Goal: Task Accomplishment & Management: Manage account settings

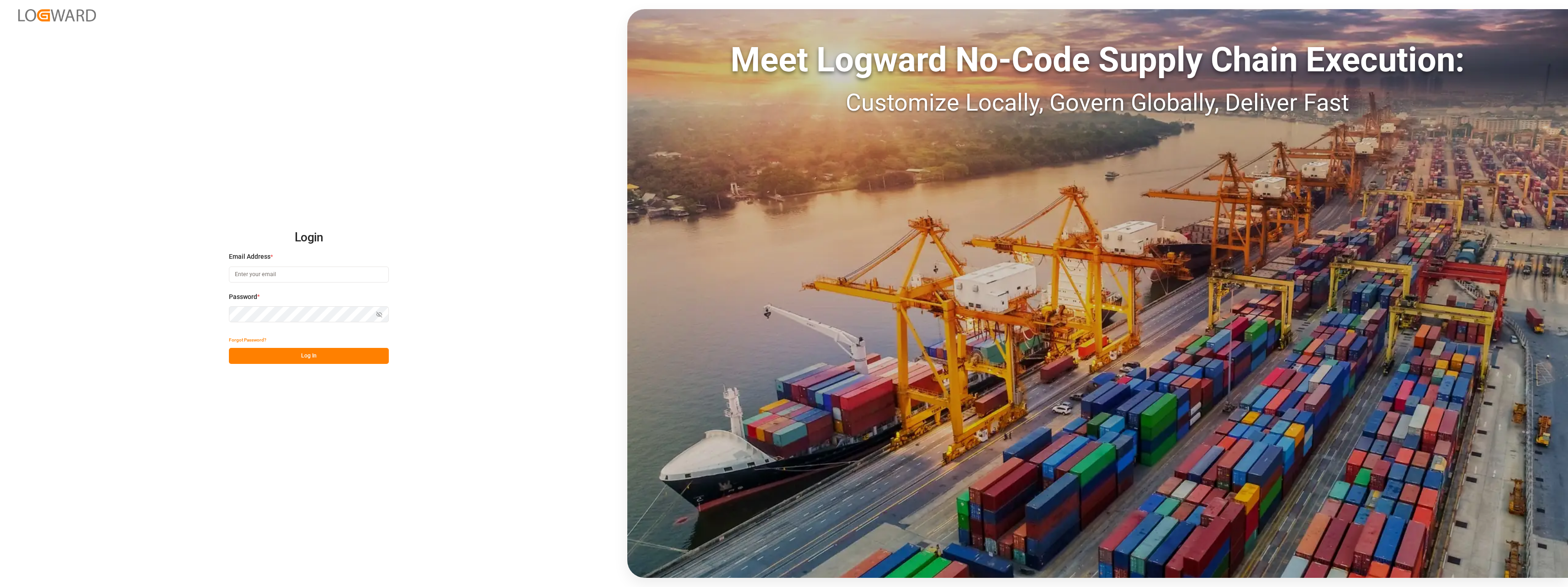
type input "melisa.thaqi@cofresco.com"
click at [305, 354] on button "Log In" at bounding box center [309, 356] width 160 height 16
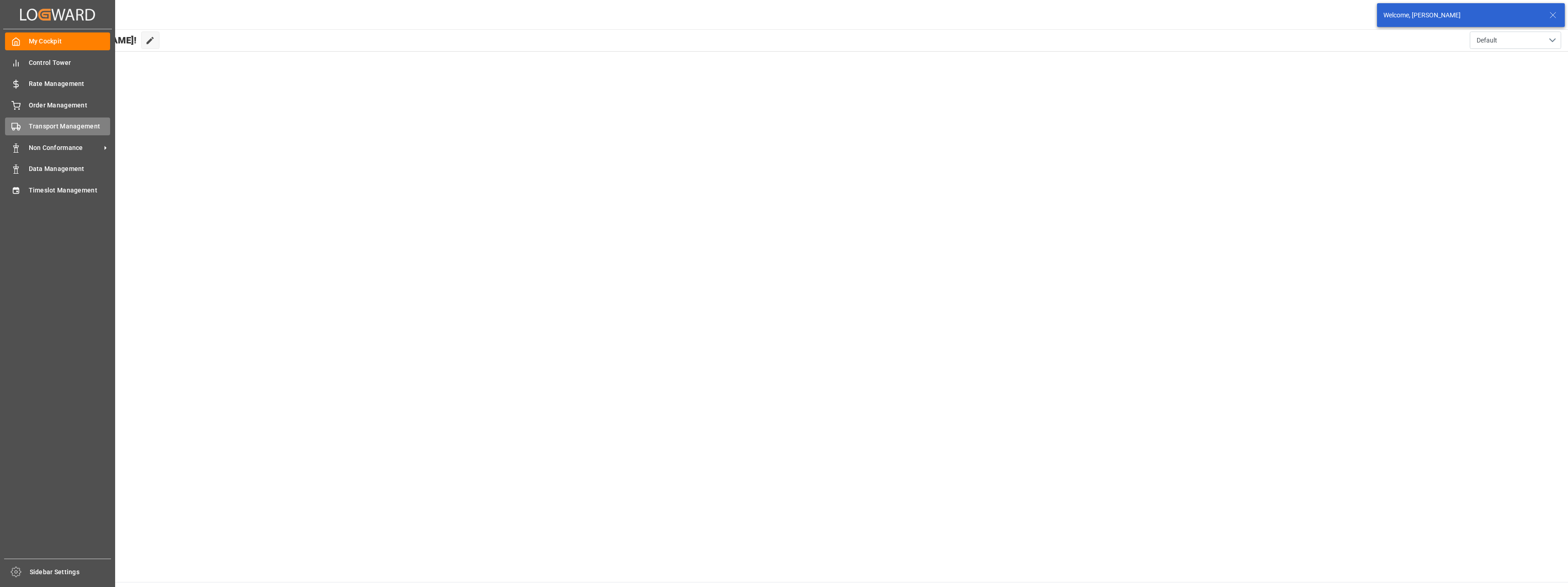
click at [21, 122] on div "Transport Management Transport Management" at bounding box center [57, 126] width 105 height 18
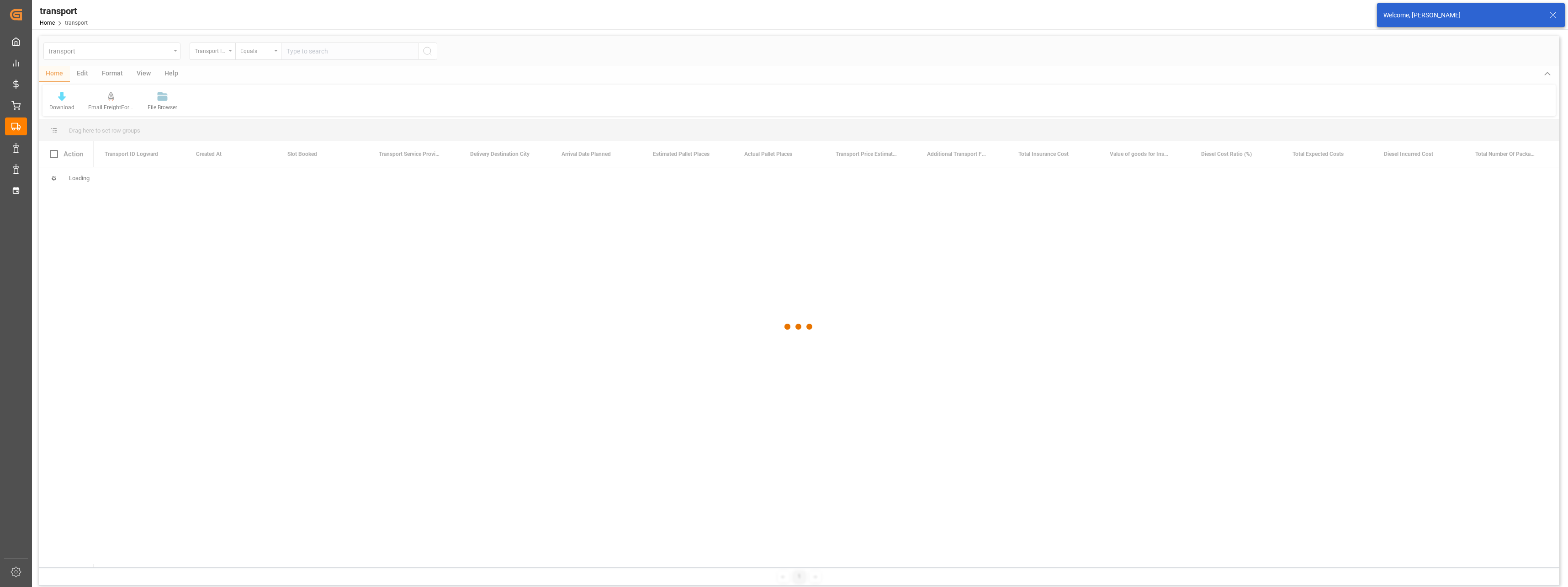
click at [121, 53] on div at bounding box center [799, 326] width 1520 height 581
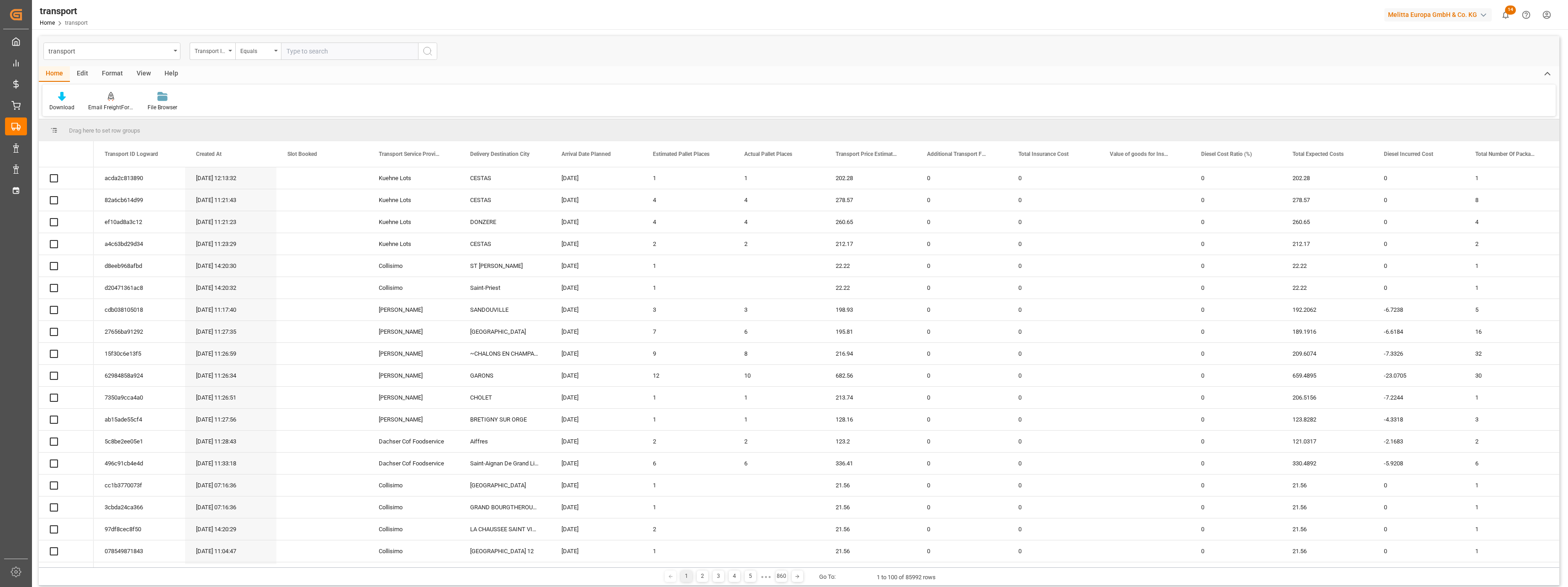
click at [174, 53] on div "transport" at bounding box center [111, 50] width 137 height 17
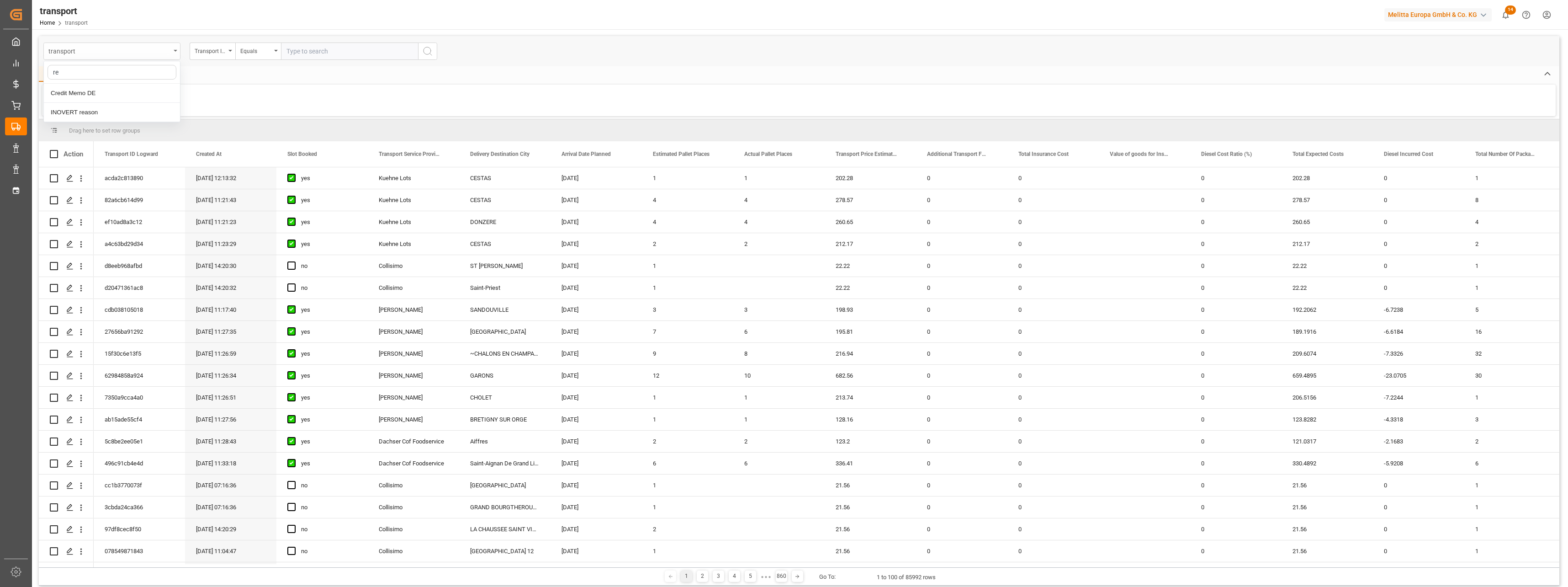
type input "r"
type input "tra"
click at [93, 110] on div "Transport DE" at bounding box center [111, 112] width 136 height 20
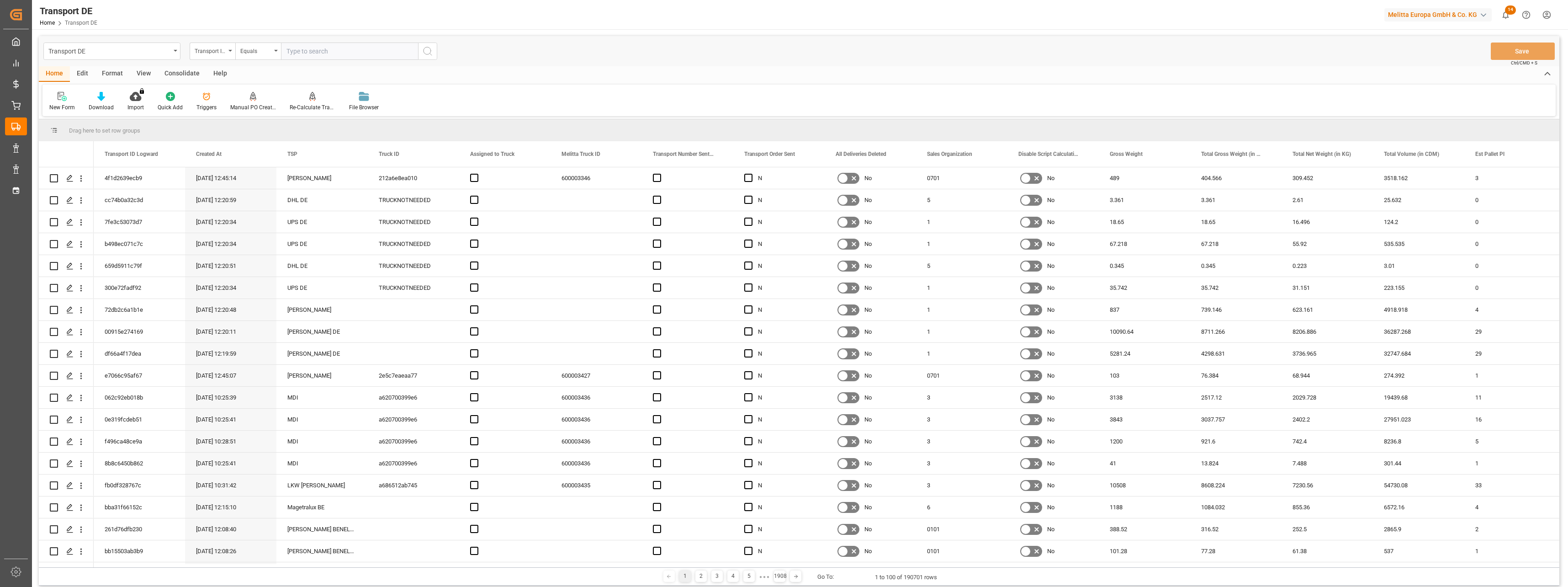
click at [319, 52] on input "text" at bounding box center [350, 50] width 137 height 17
paste input "4de8c268a36c"
type input "4de8c268a36c"
click at [440, 50] on div "Transport DE Transport ID Logward Equals 4de8c268a36c Save Ctrl/CMD + S" at bounding box center [799, 50] width 1520 height 30
click at [432, 52] on icon "search button" at bounding box center [427, 50] width 11 height 11
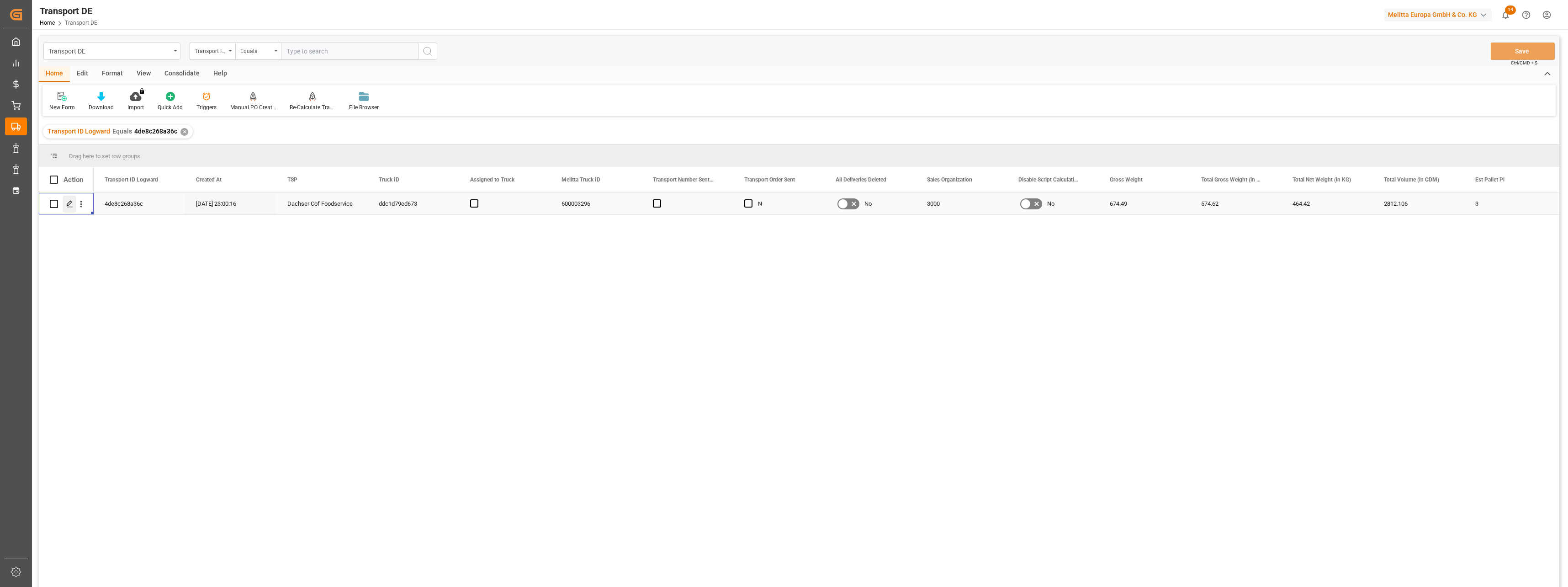
click at [68, 204] on icon "Press SPACE to select this row." at bounding box center [69, 203] width 7 height 7
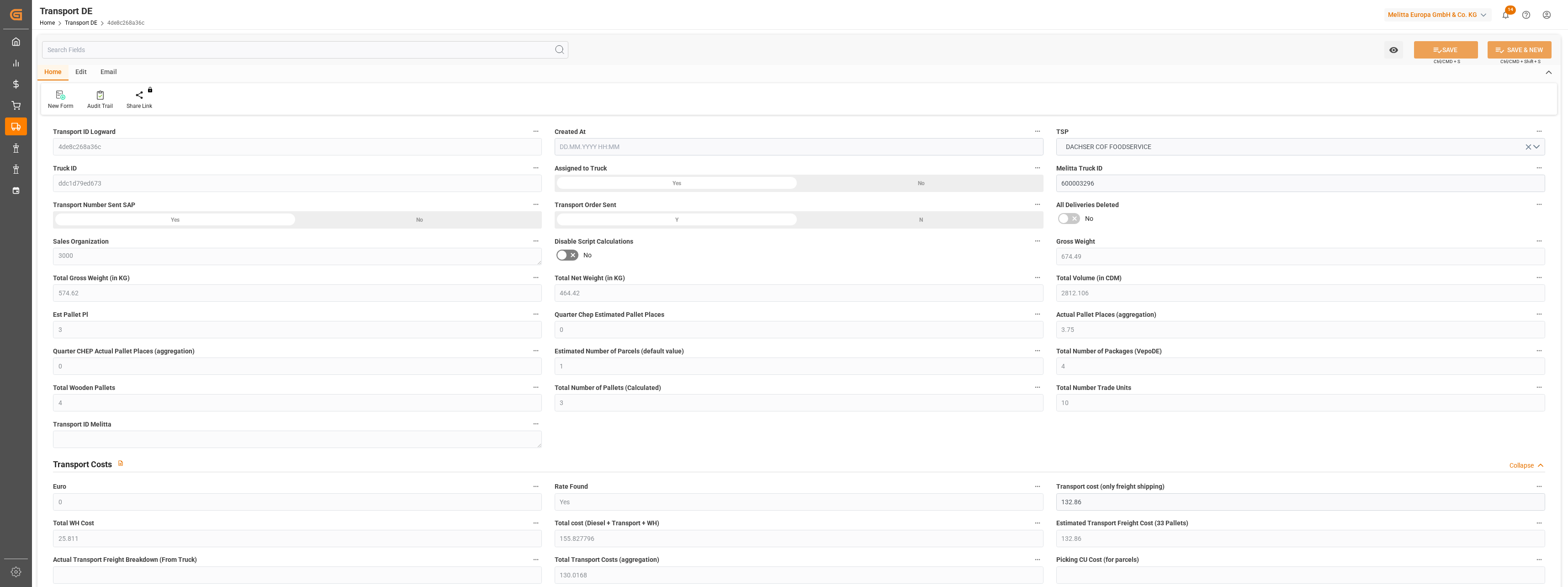
type input "674.49"
type input "574.62"
type input "464.42"
type input "2812.106"
type input "3"
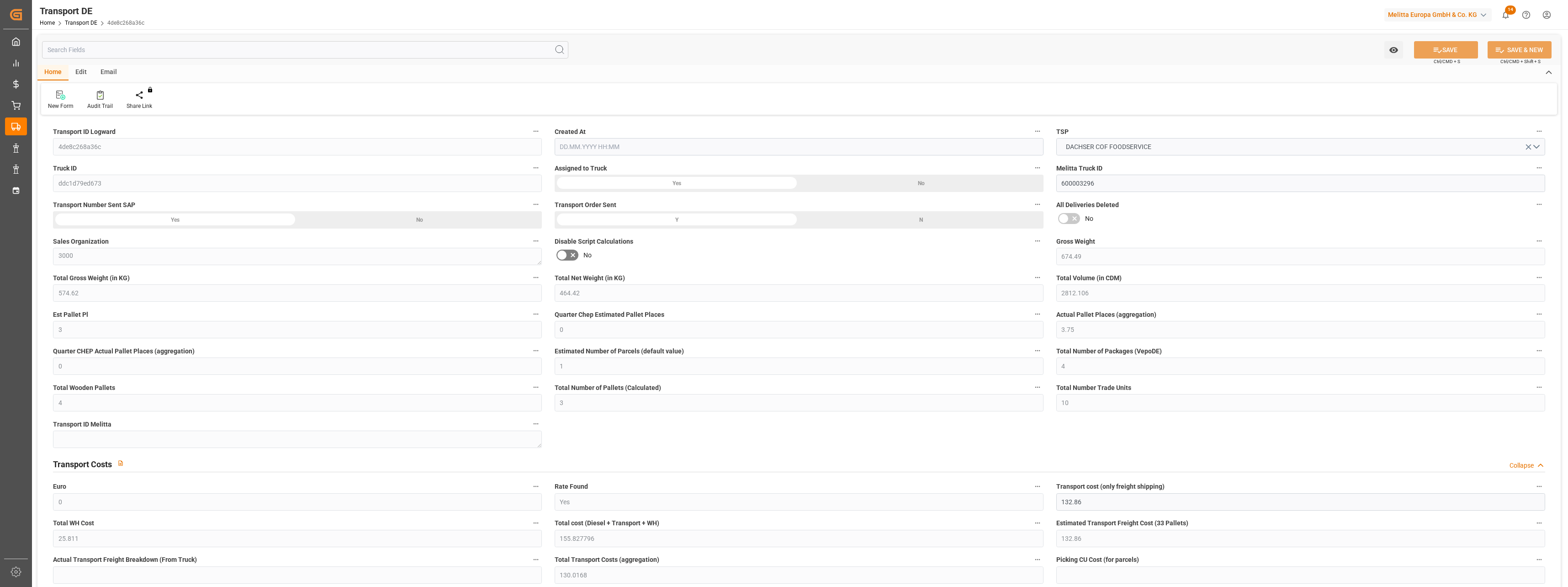
type input "0"
type input "3.75"
type input "0"
type input "1"
type input "4"
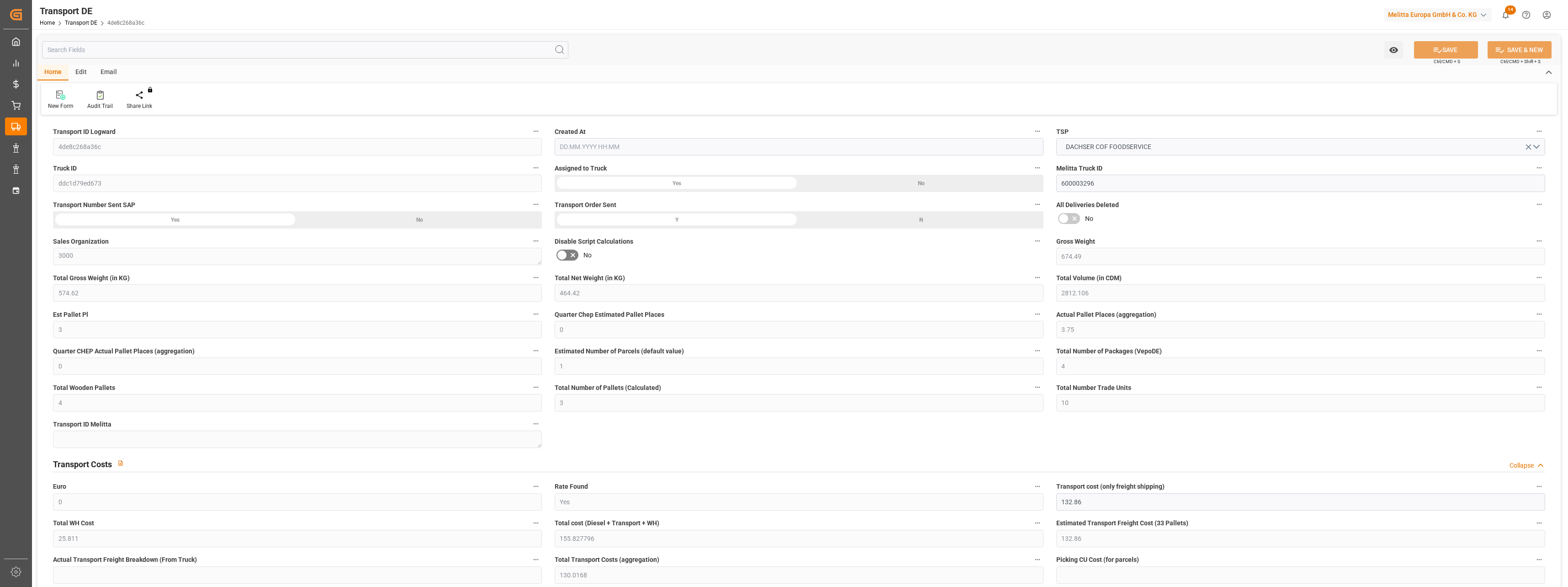
type input "4"
type input "3"
type input "10"
type input "0"
type input "132.86"
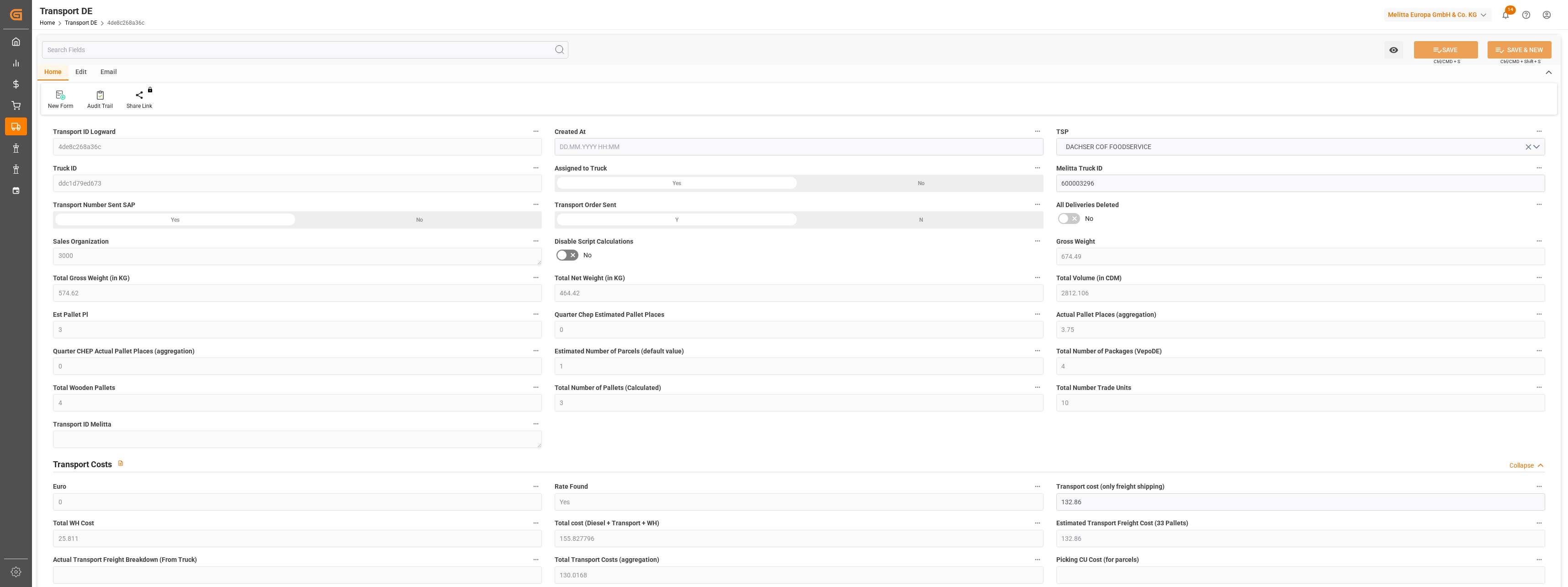
type input "25.811"
type input "132.86"
type input "130.0168"
type input "6"
type input "3"
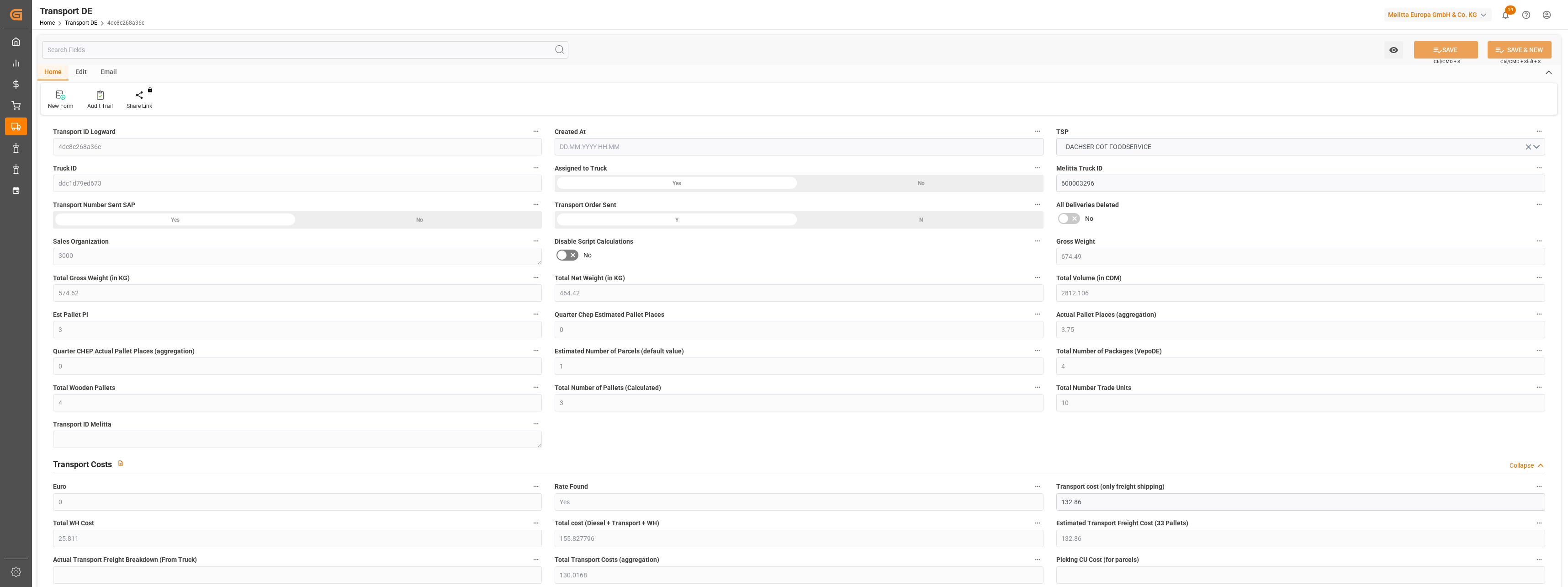
type input "1"
type input "0"
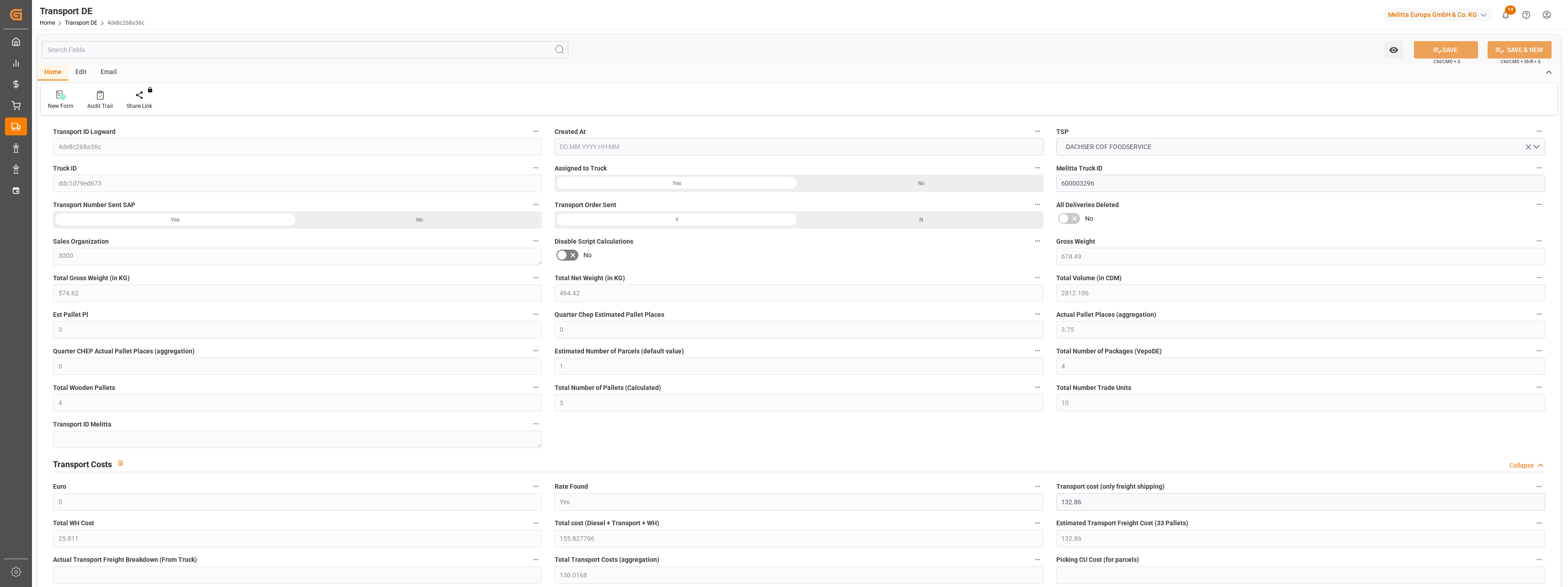
type input "0"
type input "-2.8432"
type input "0"
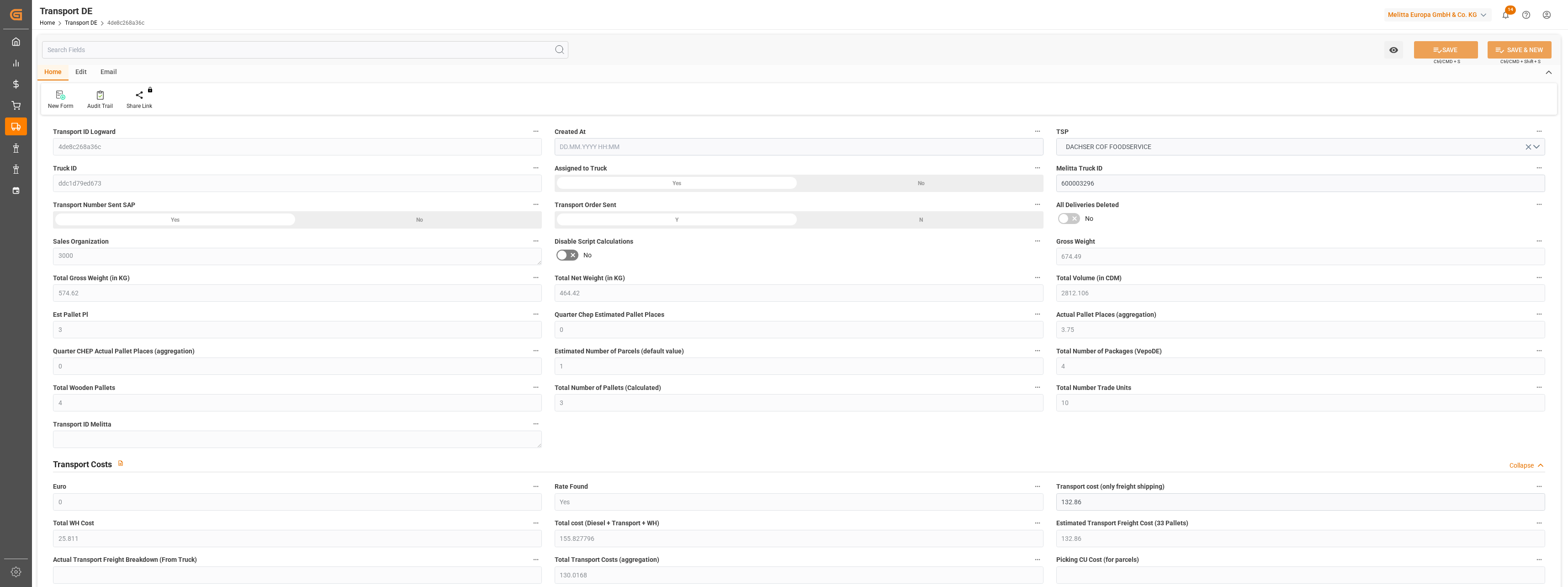
type input "0"
type input "574.62"
type input "4710.8598"
type input "21"
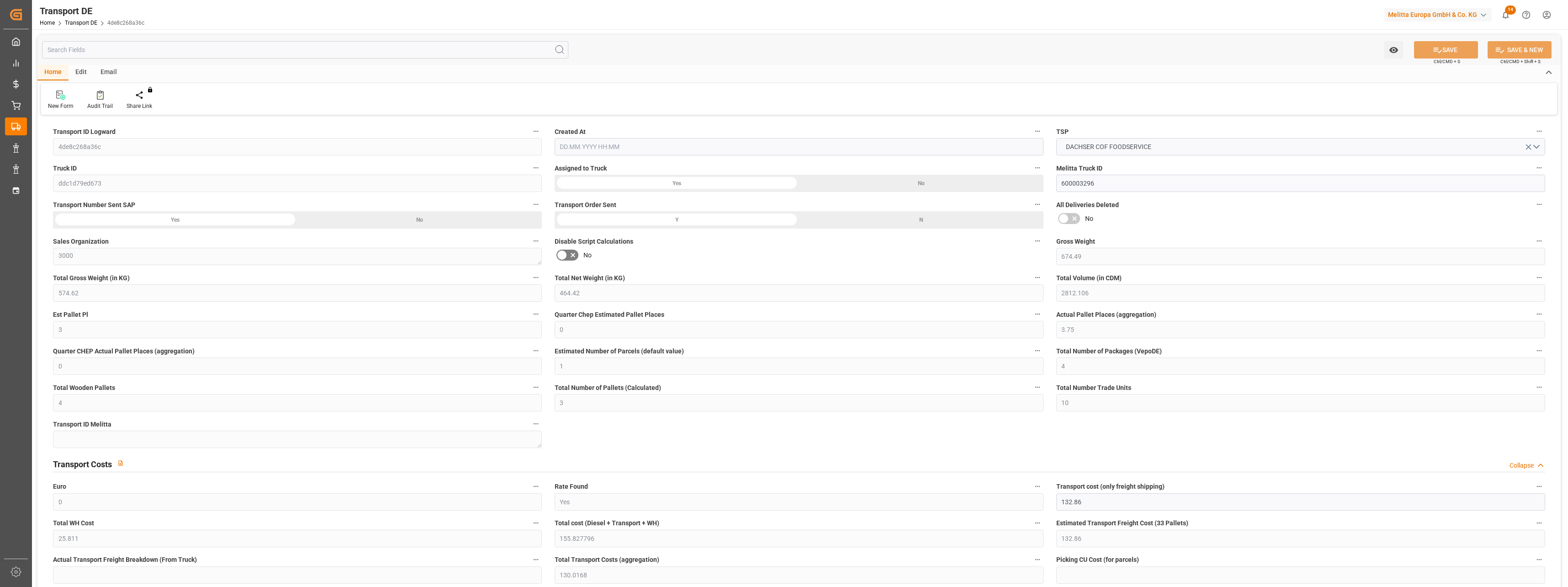
type input "35"
type input "0"
type input "1"
type input "2"
type input "0"
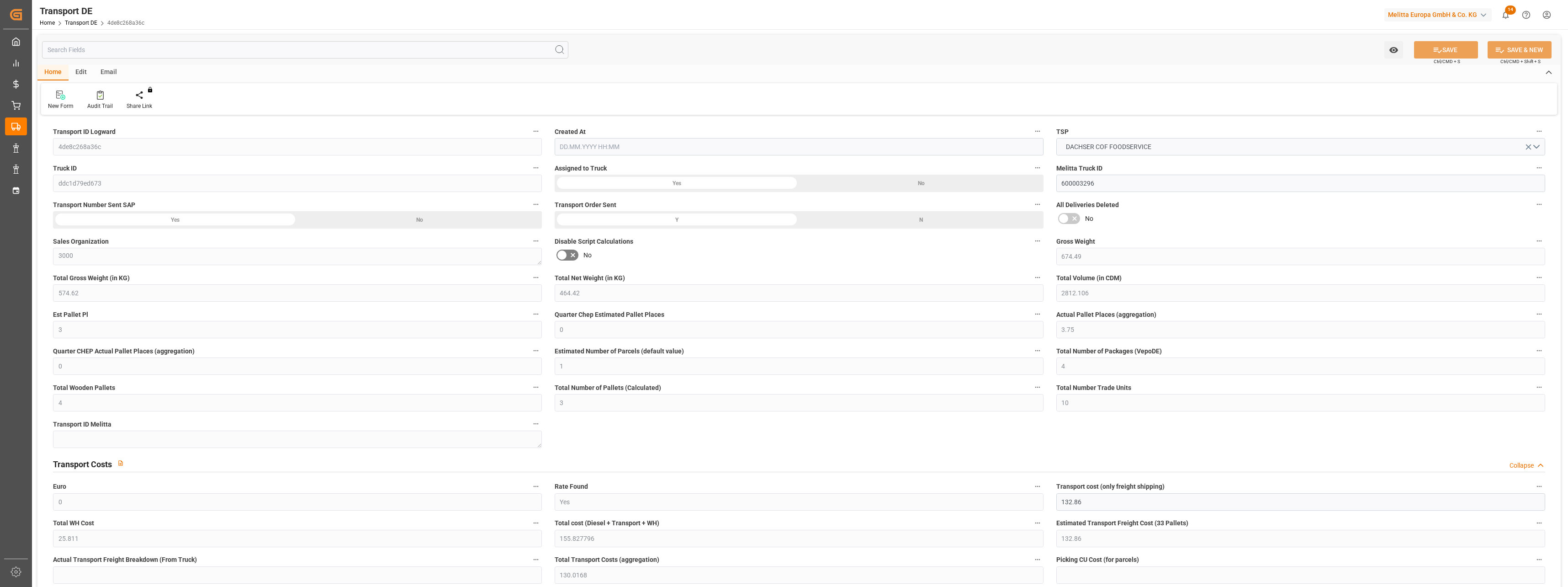
type input "0"
type input "1"
type input "0"
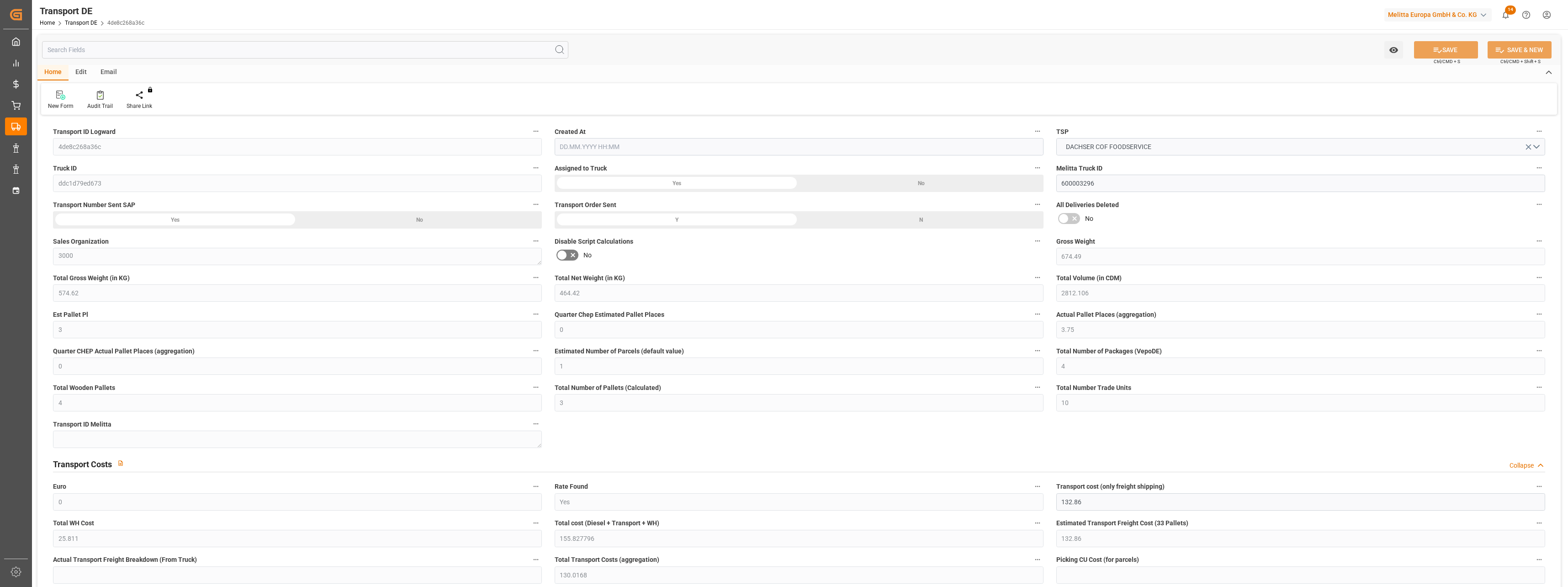
type input "204"
type input "155.8278"
type input "130.0168"
type input "06.10.2025 21:00"
type input "14.10.2025"
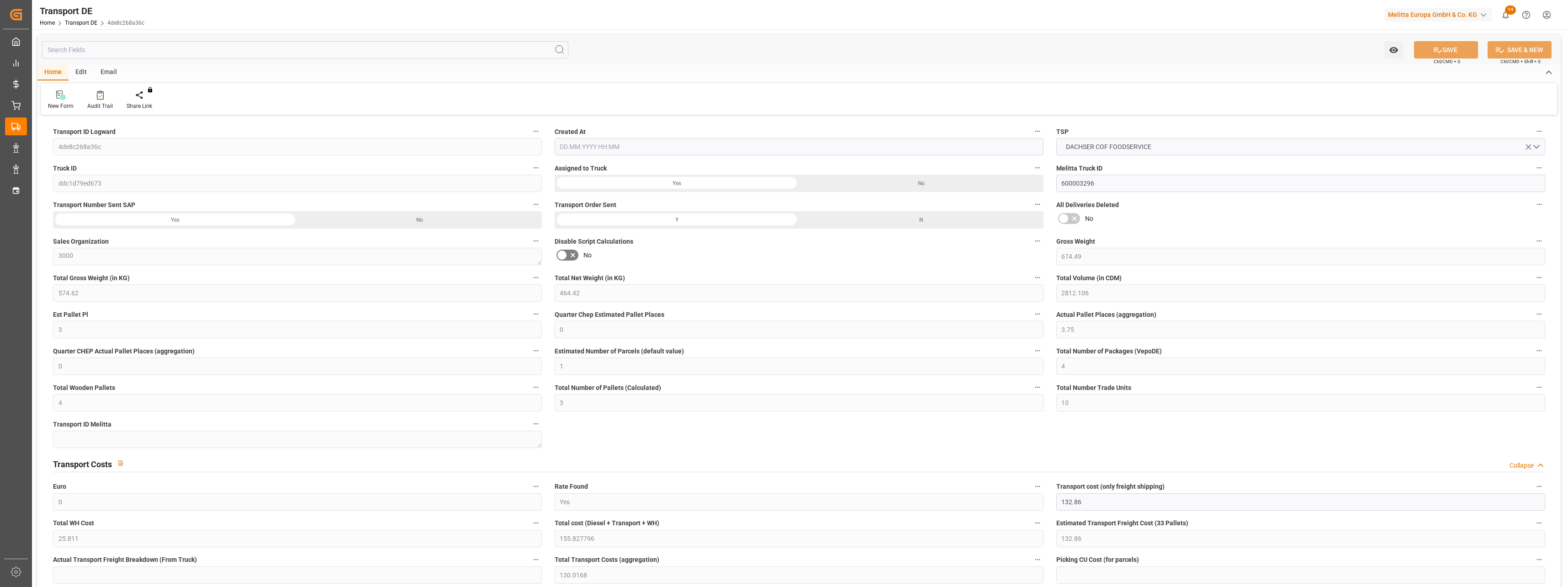
type input "08.10.2025"
type input "16.10.2025"
type input "09.10.2025"
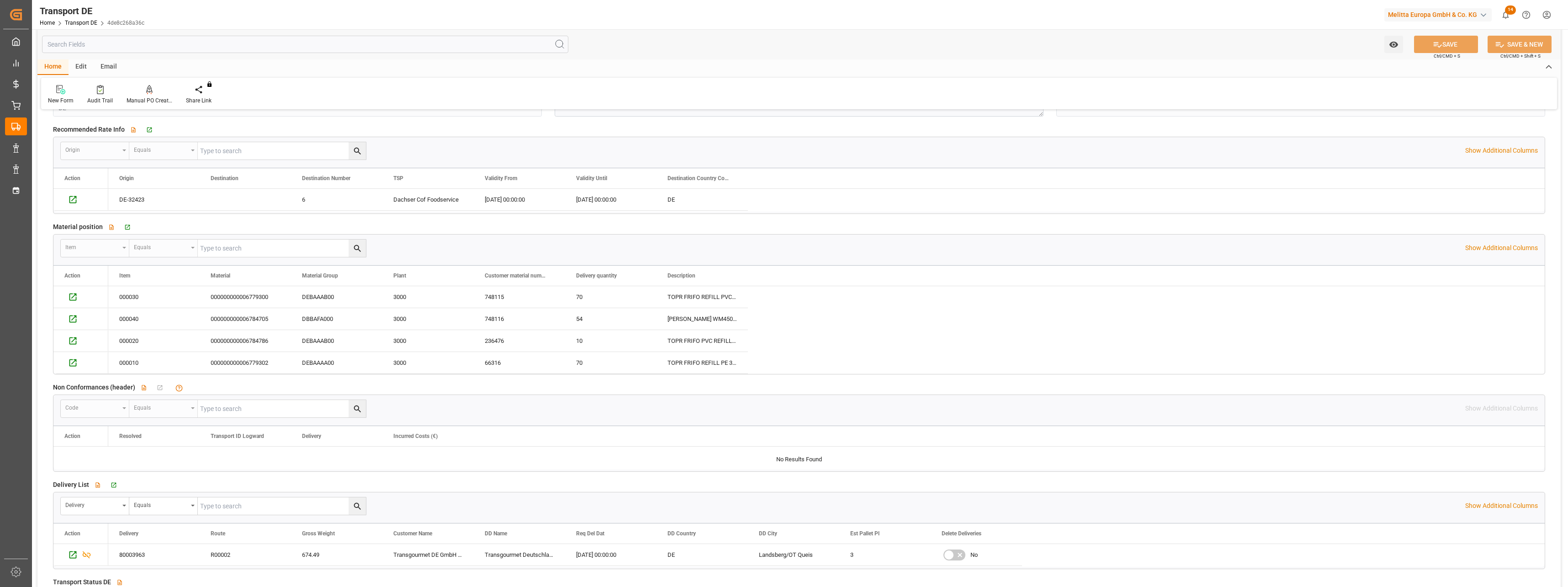
scroll to position [1325, 0]
click at [145, 548] on div "80003963" at bounding box center [154, 546] width 91 height 21
